Goal: Transaction & Acquisition: Purchase product/service

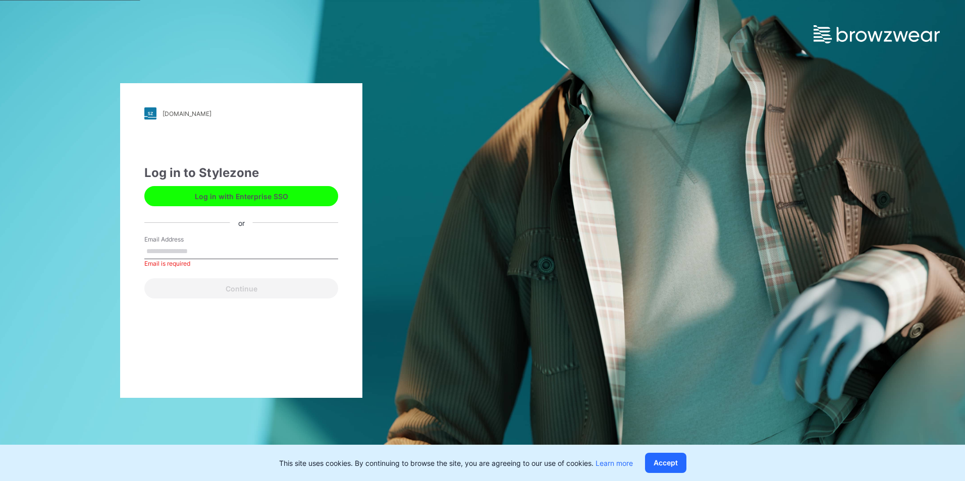
click at [217, 256] on input "Email Address" at bounding box center [241, 251] width 194 height 15
type input "**********"
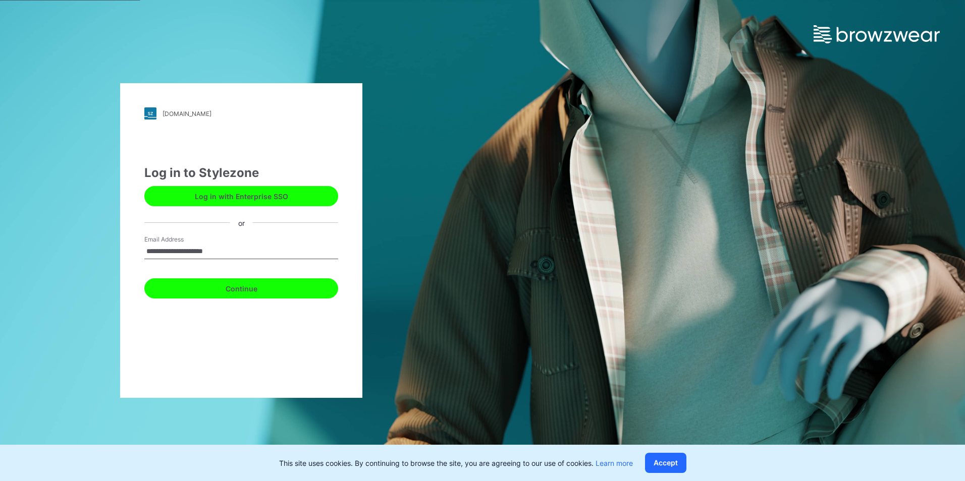
click at [219, 285] on button "Continue" at bounding box center [241, 288] width 194 height 20
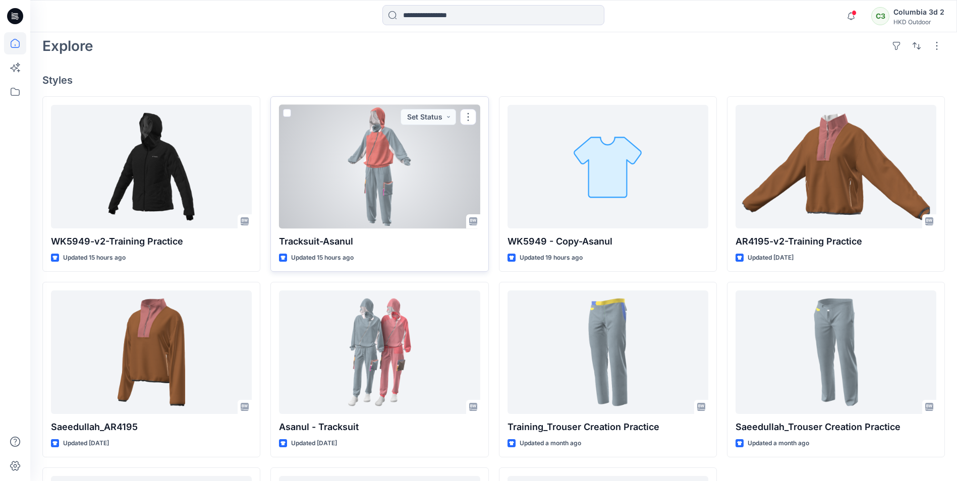
scroll to position [252, 0]
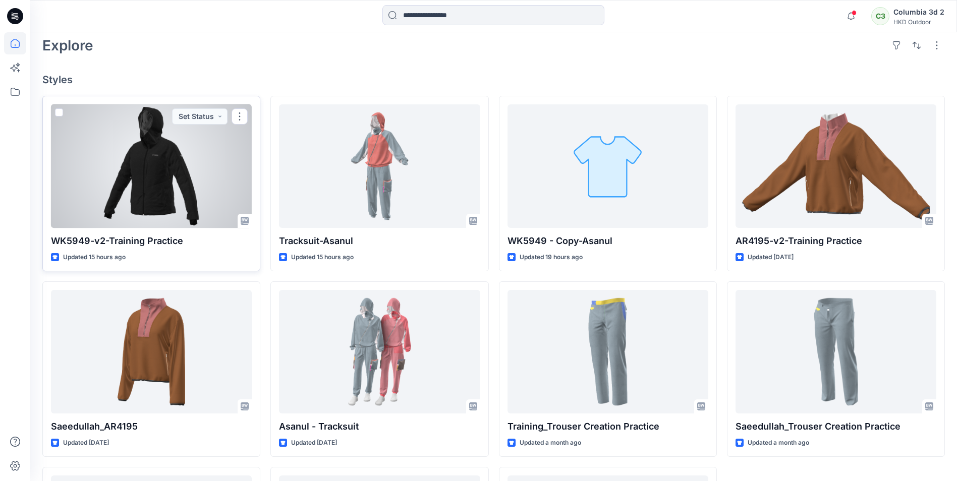
click at [199, 191] on div at bounding box center [151, 166] width 201 height 124
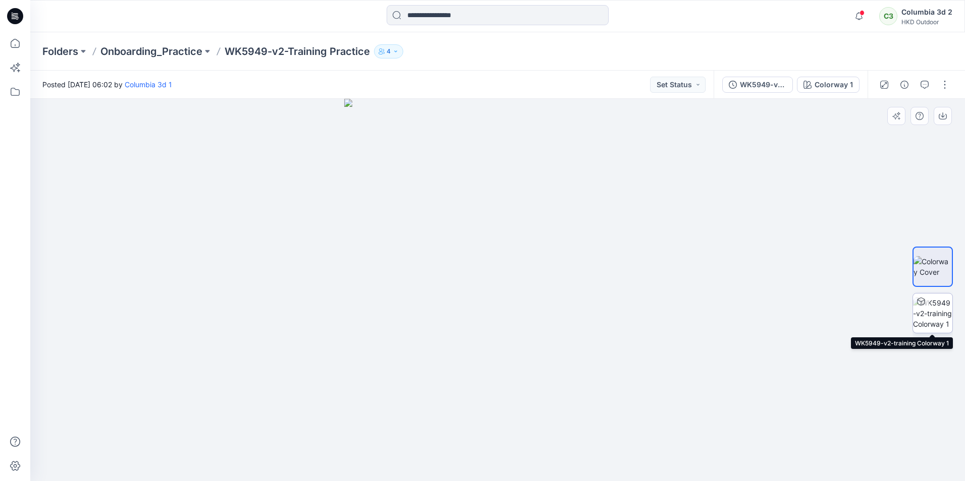
click at [931, 316] on img at bounding box center [932, 314] width 39 height 32
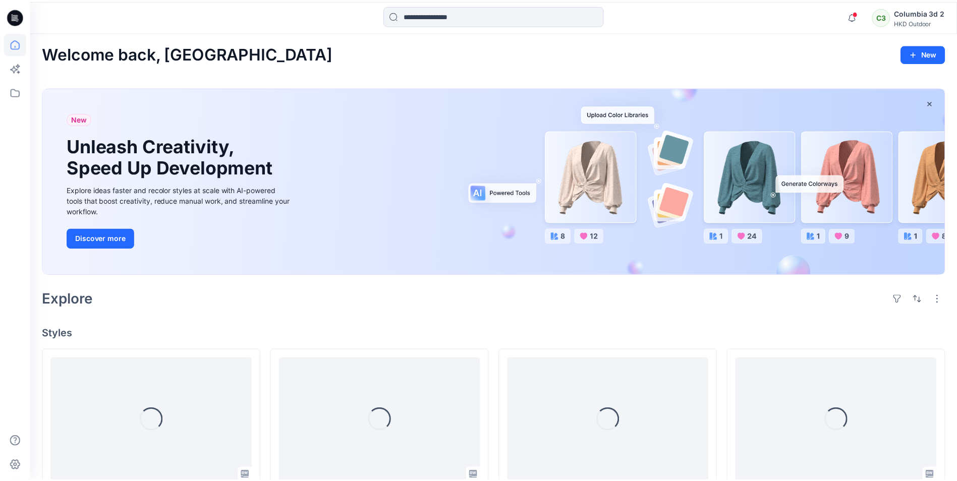
scroll to position [252, 0]
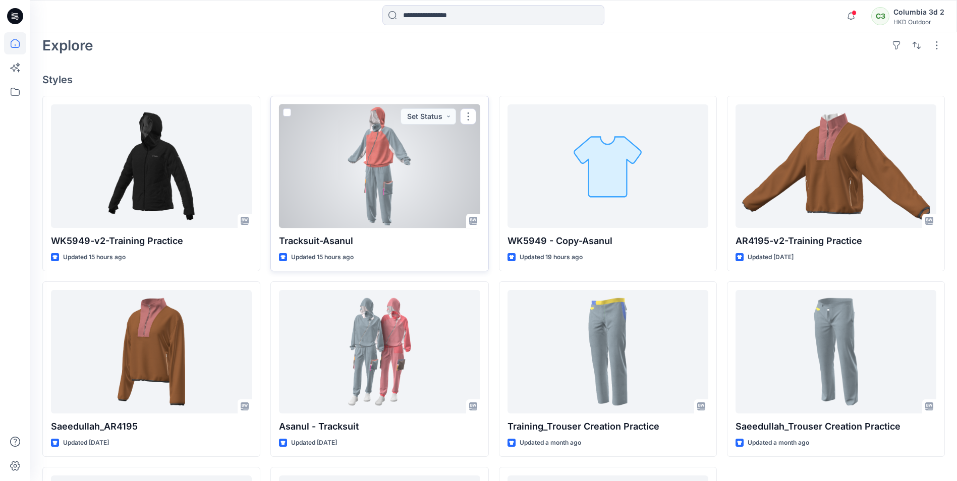
click at [351, 169] on div at bounding box center [379, 166] width 201 height 124
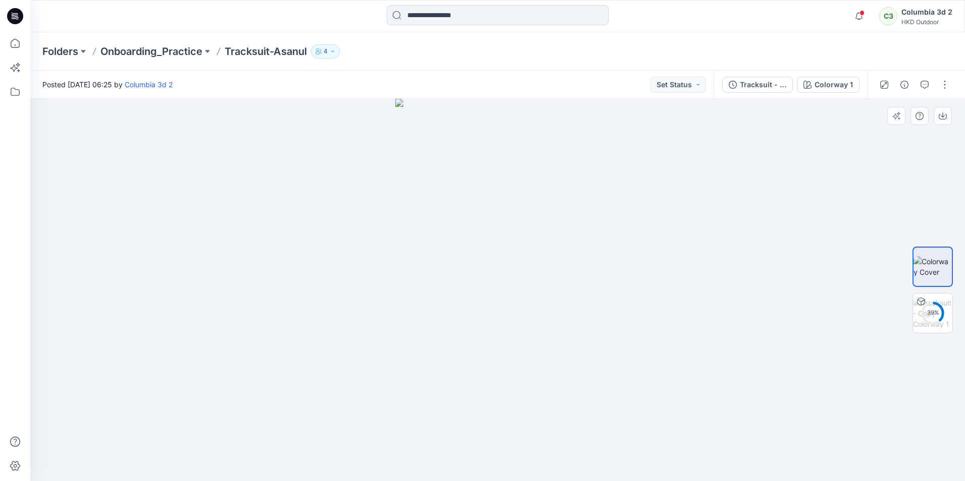
drag, startPoint x: 504, startPoint y: 249, endPoint x: 573, endPoint y: 239, distance: 69.9
click at [573, 239] on img at bounding box center [497, 290] width 204 height 382
click at [938, 317] on img at bounding box center [932, 314] width 39 height 32
